Goal: Task Accomplishment & Management: Manage account settings

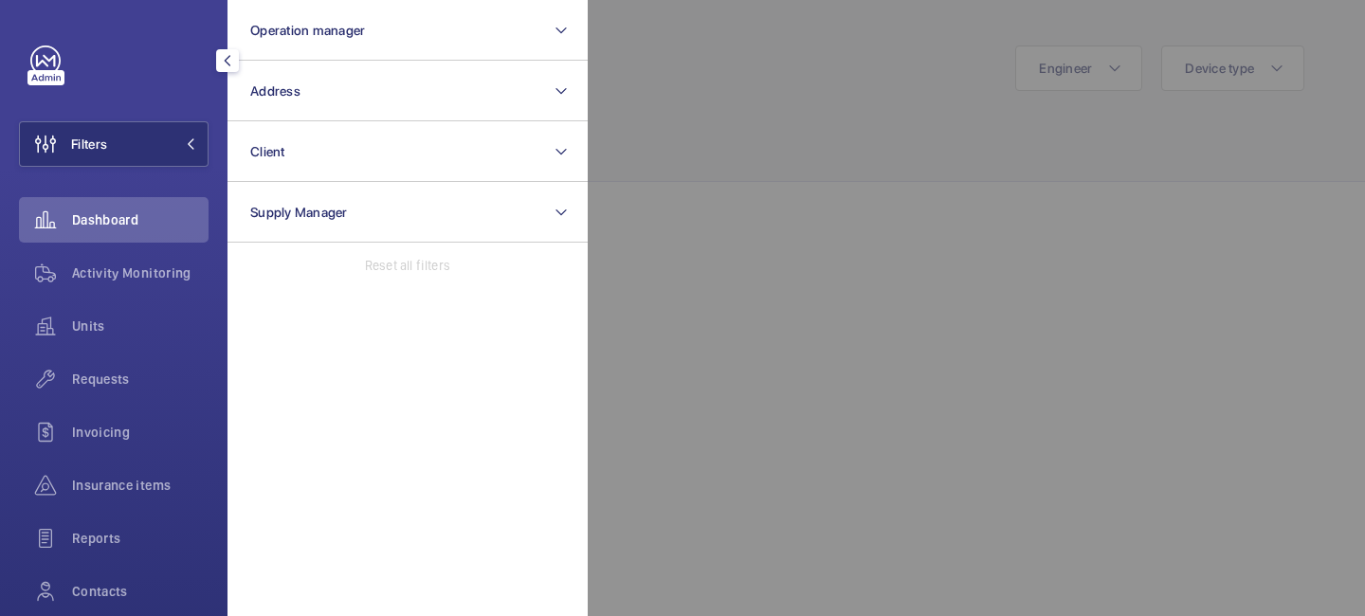
click at [281, 95] on span "Address" at bounding box center [275, 90] width 50 height 15
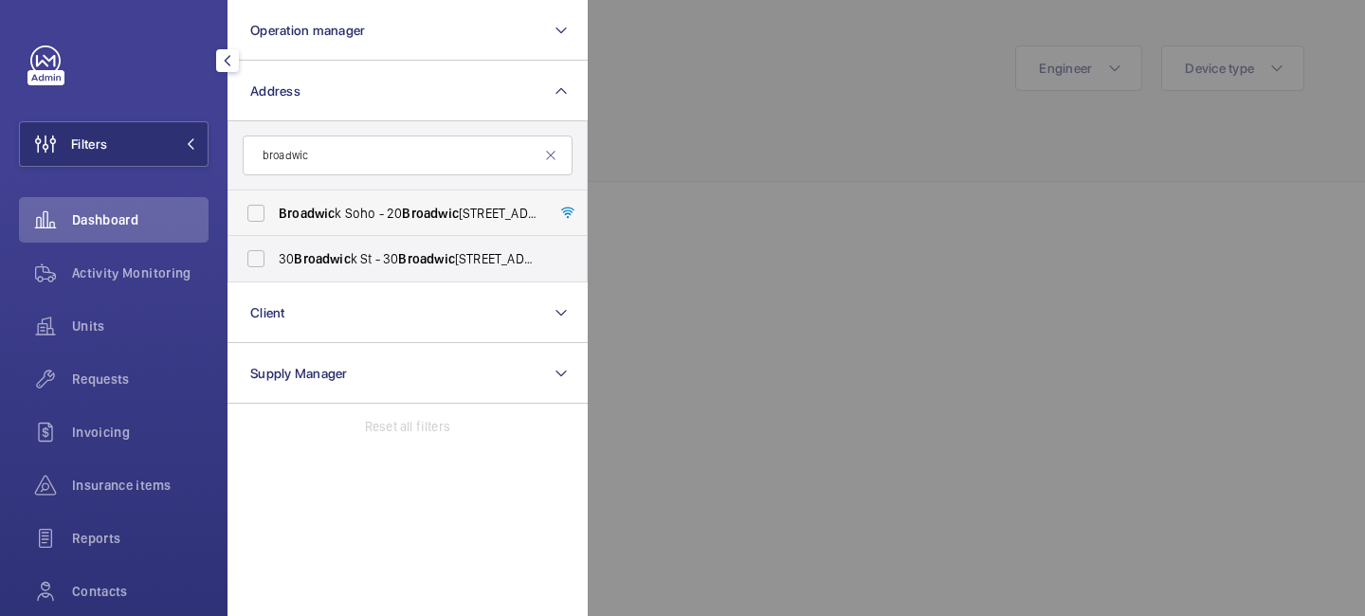
type input "broadwic"
click at [260, 213] on label "Broadwic k Soho - [STREET_ADDRESS]" at bounding box center [393, 212] width 330 height 45
click at [260, 213] on input "Broadwic k Soho - [STREET_ADDRESS]" at bounding box center [256, 213] width 38 height 38
checkbox input "true"
click at [153, 274] on span "Activity Monitoring" at bounding box center [140, 272] width 136 height 19
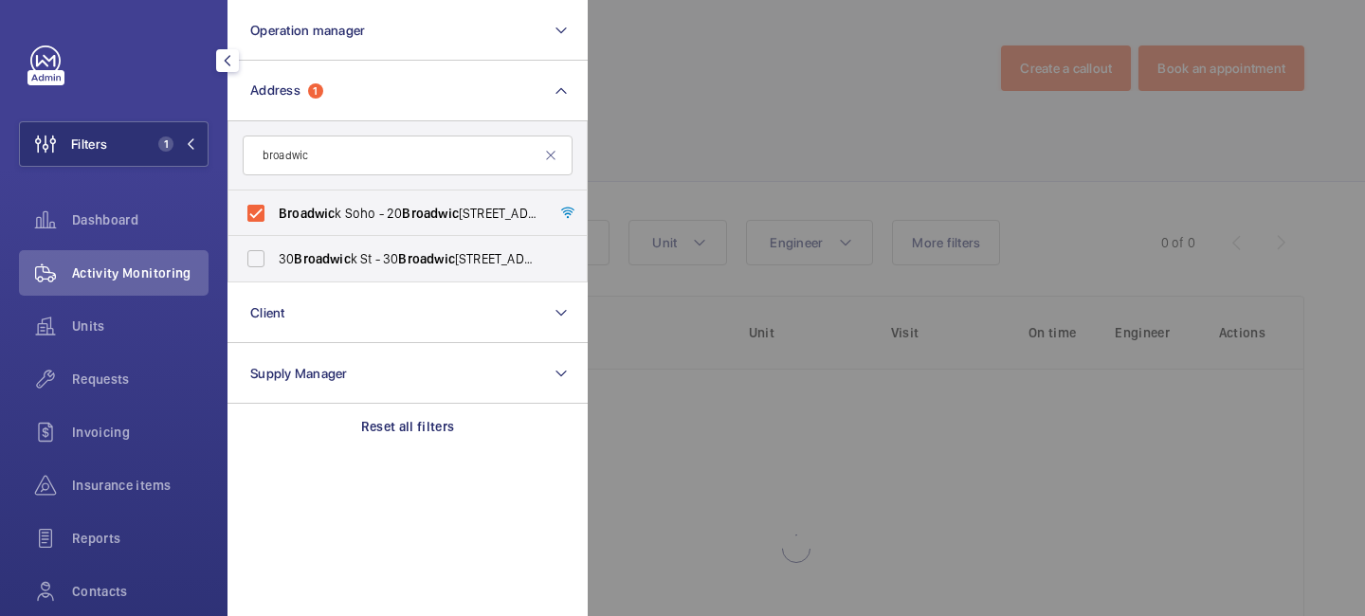
click at [706, 132] on div at bounding box center [1270, 308] width 1365 height 616
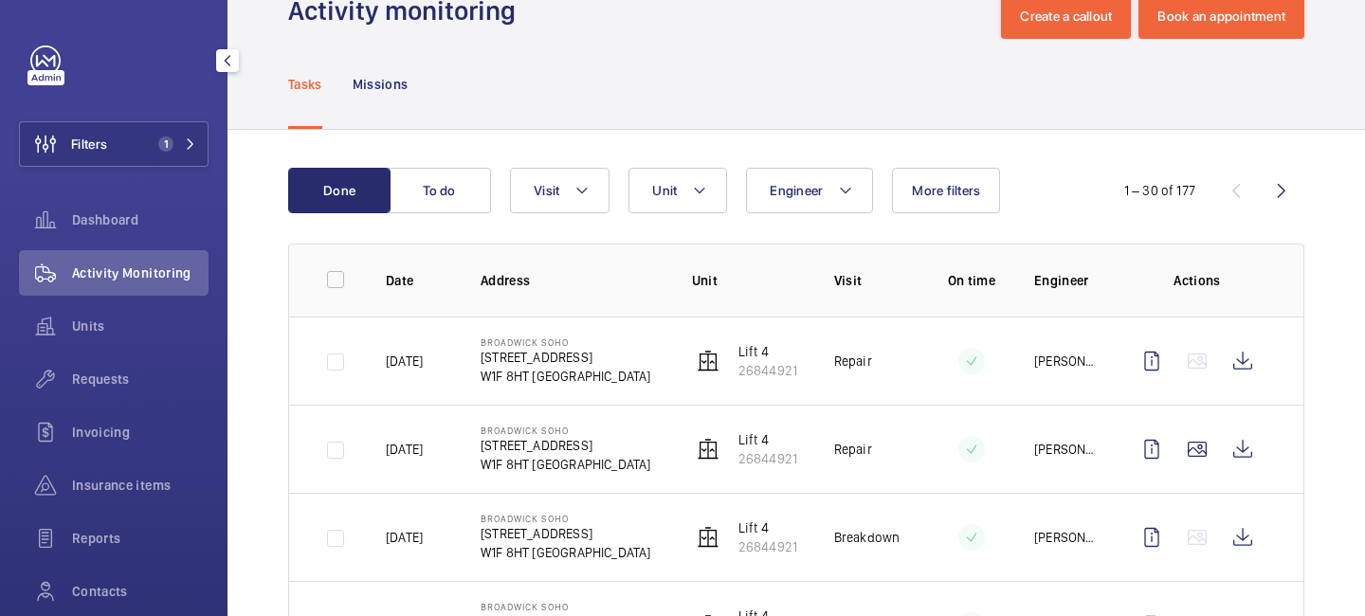
scroll to position [53, 0]
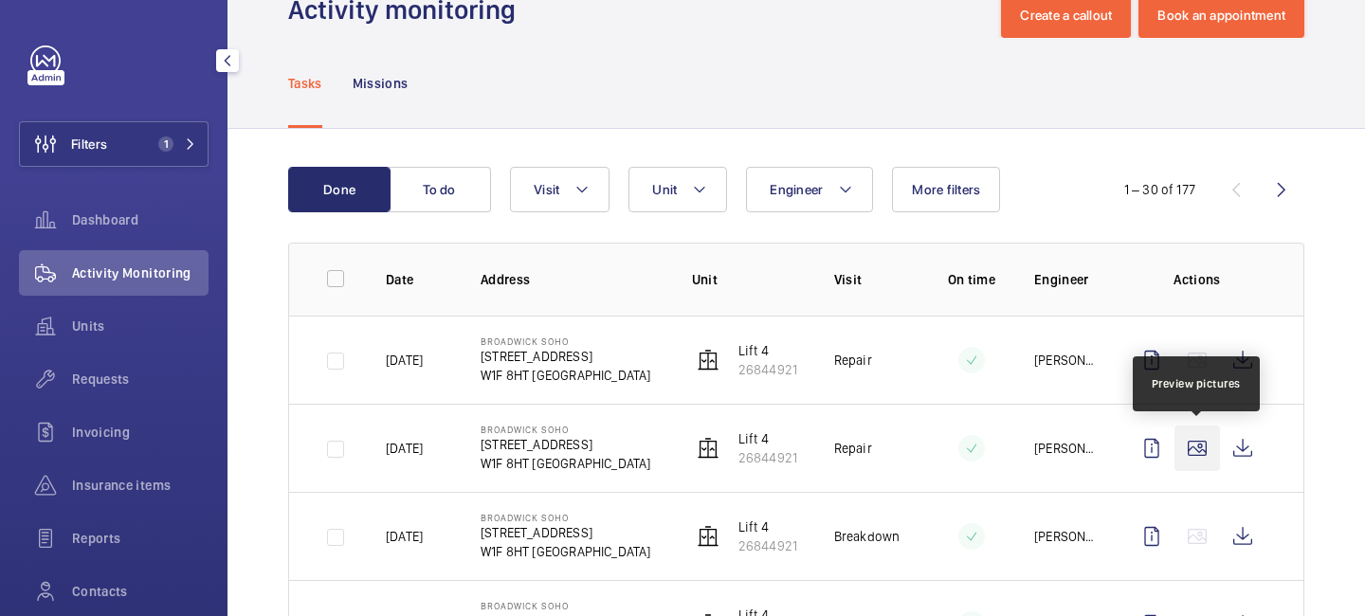
click at [1197, 457] on wm-front-icon-button at bounding box center [1196, 448] width 45 height 45
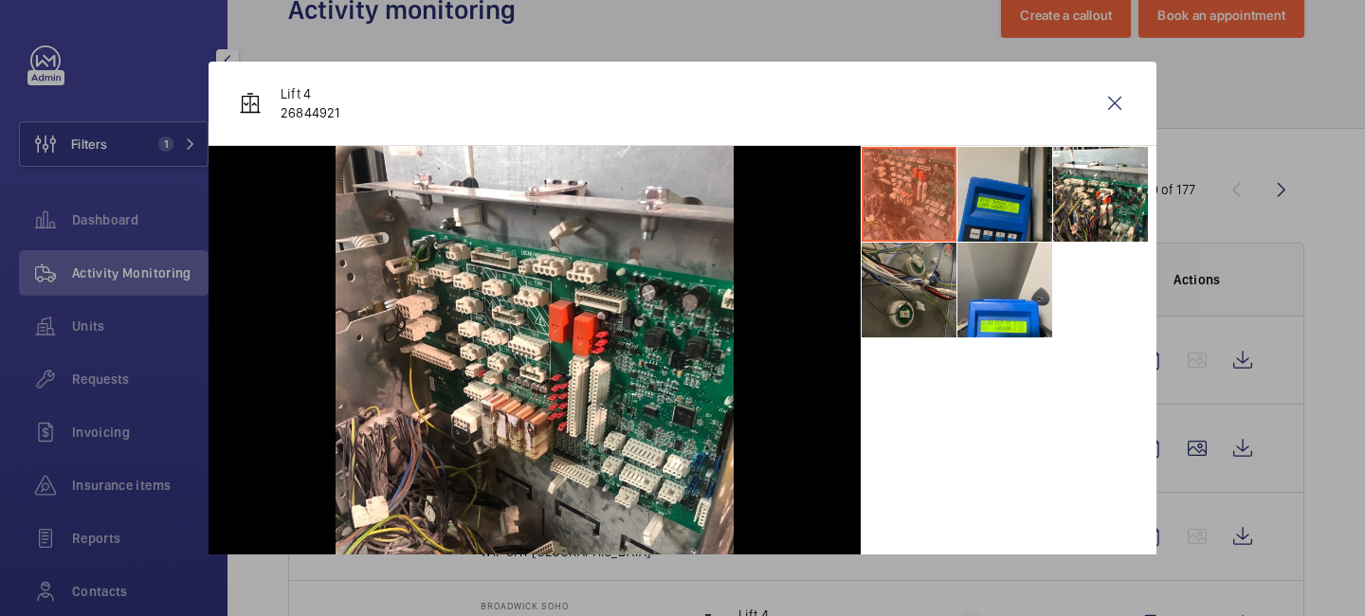
click at [1009, 221] on li at bounding box center [1004, 194] width 95 height 95
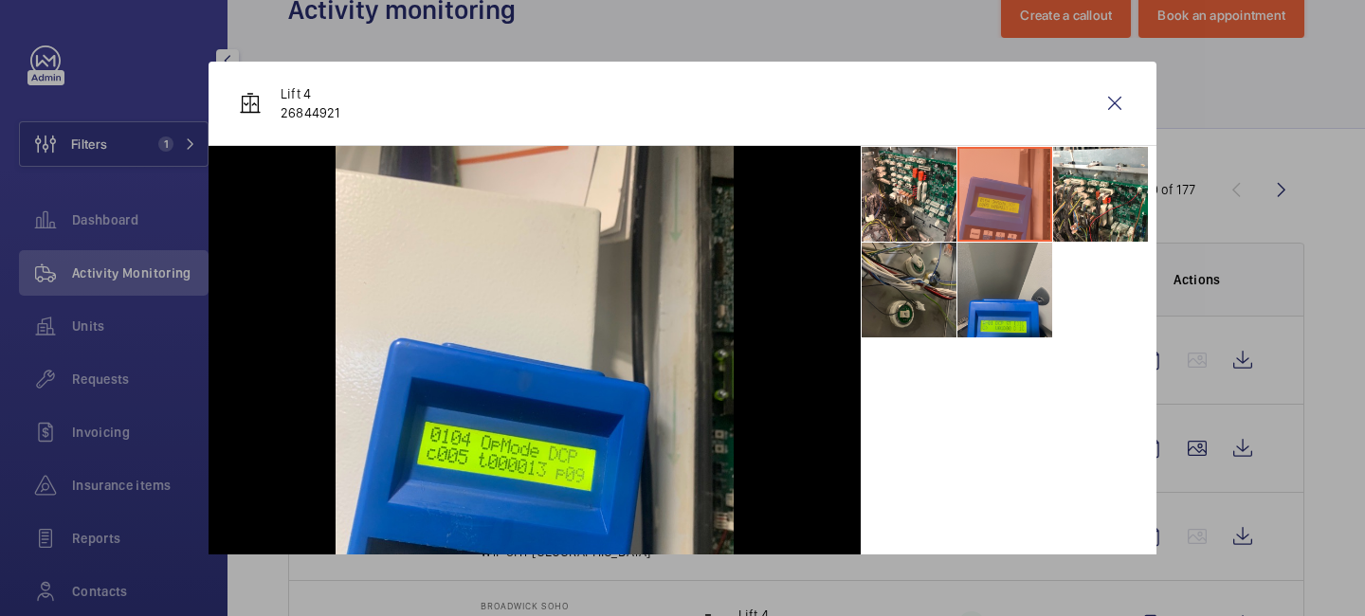
click at [1005, 286] on li at bounding box center [1004, 290] width 95 height 95
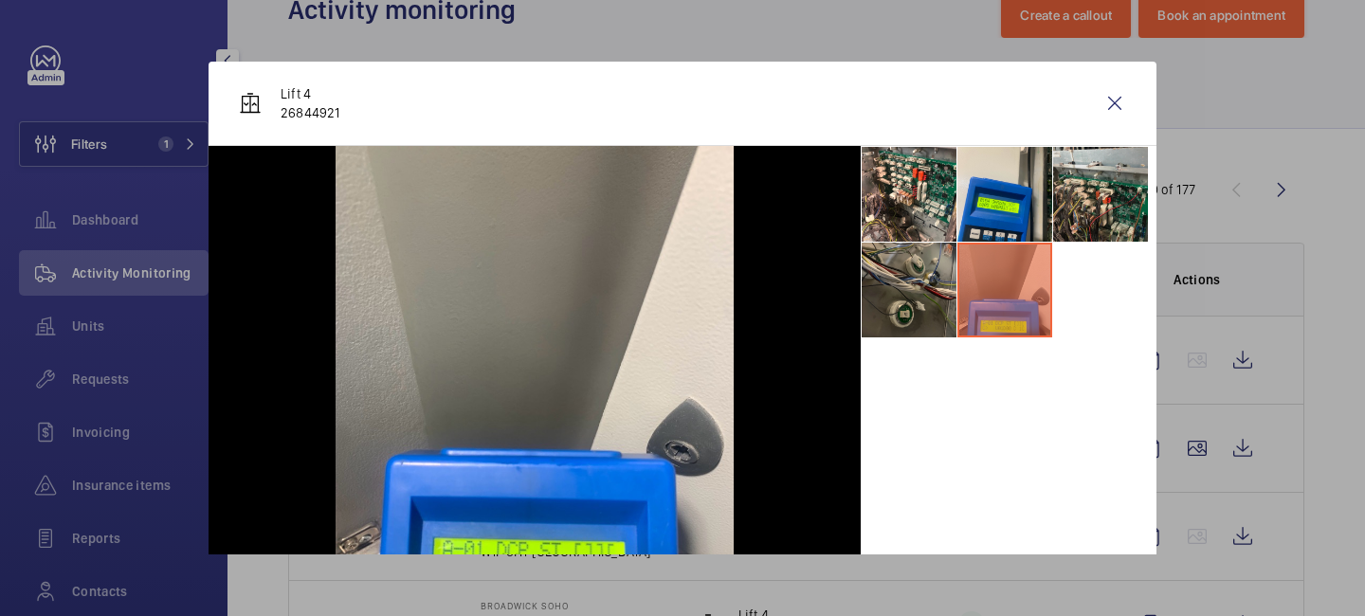
click at [1096, 219] on li at bounding box center [1100, 194] width 95 height 95
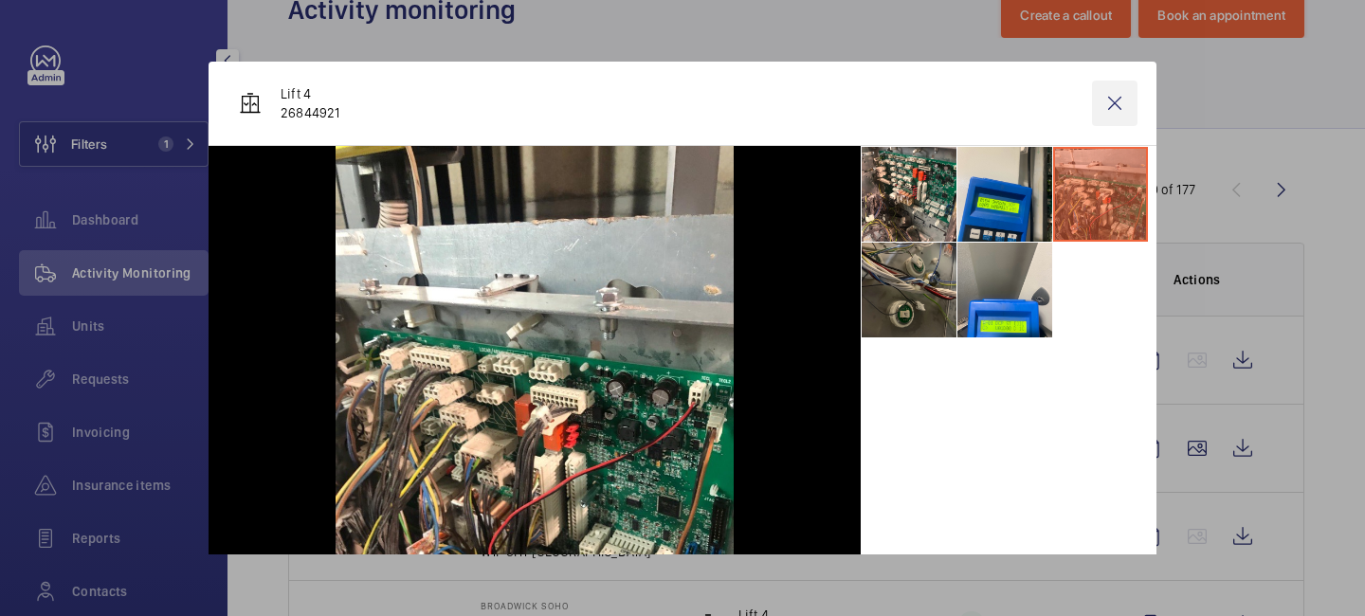
click at [1104, 108] on wm-front-icon-button at bounding box center [1114, 103] width 45 height 45
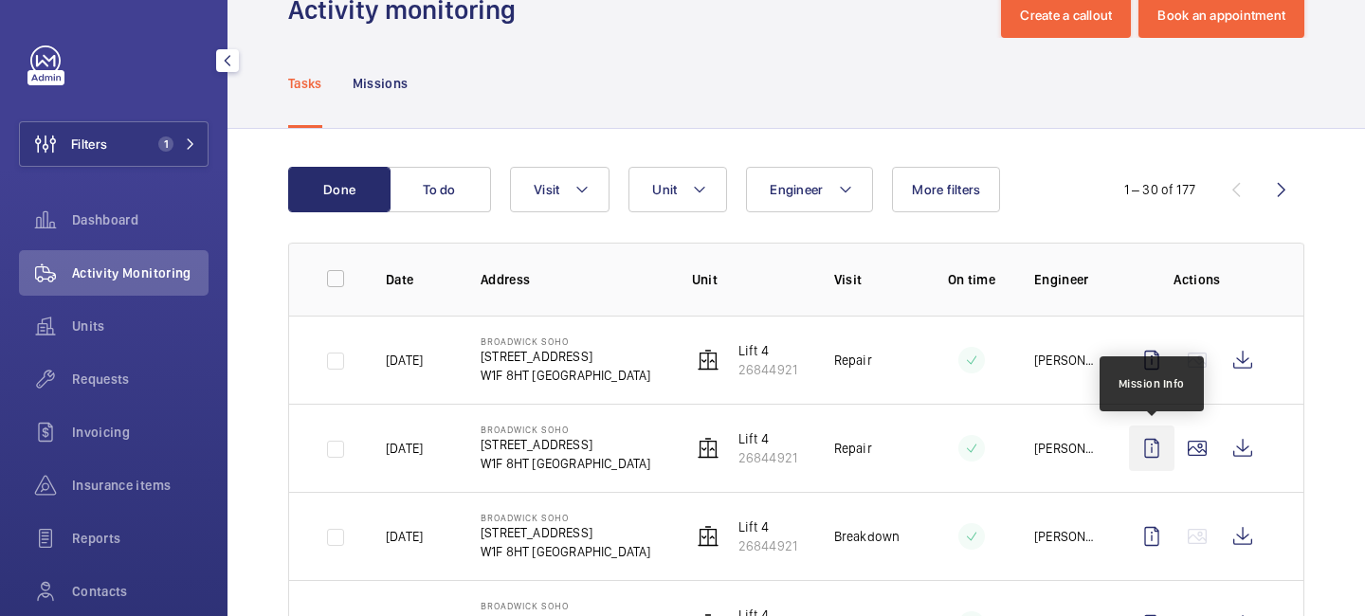
scroll to position [0, 0]
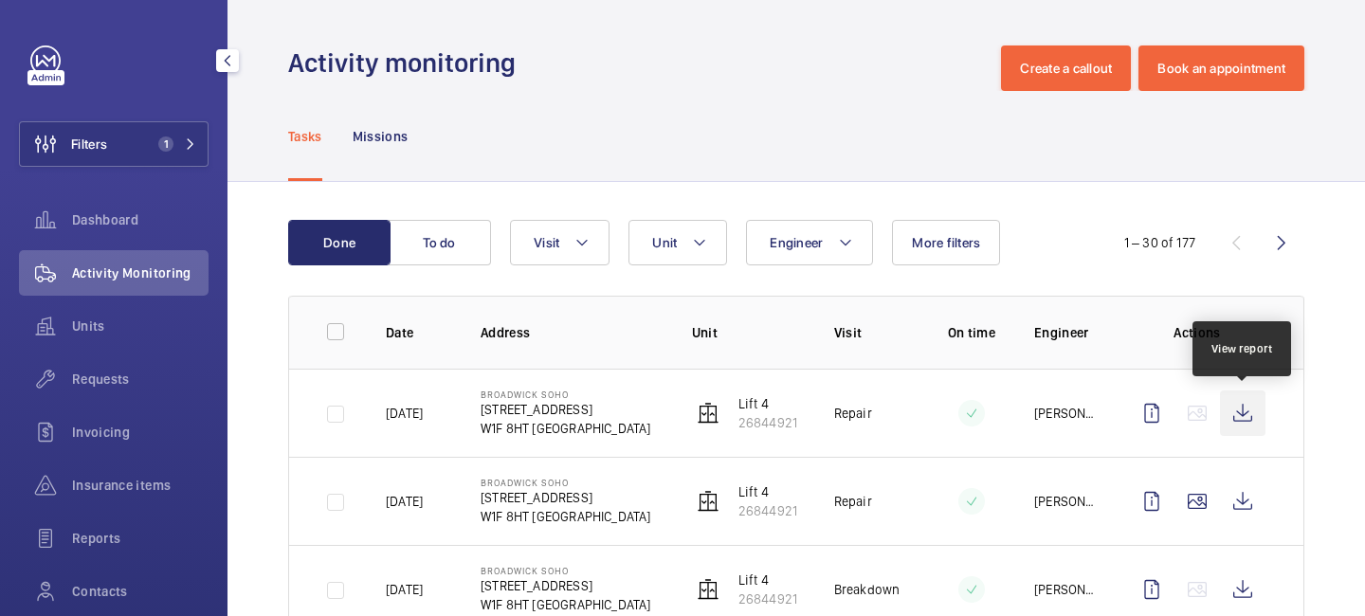
click at [1245, 413] on wm-front-icon-button at bounding box center [1242, 412] width 45 height 45
